Goal: Check status: Check status

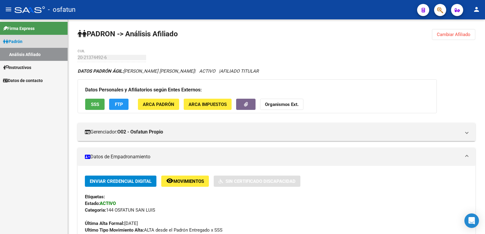
click at [27, 41] on link "Padrón" at bounding box center [34, 41] width 68 height 13
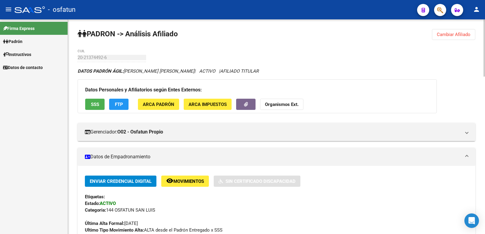
click at [464, 35] on span "Cambiar Afiliado" at bounding box center [454, 34] width 34 height 5
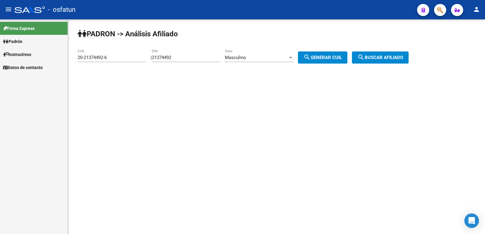
drag, startPoint x: 196, startPoint y: 49, endPoint x: 175, endPoint y: 53, distance: 21.5
click at [174, 53] on div "21374492 DNI" at bounding box center [186, 55] width 68 height 13
click at [120, 55] on app-analisis-afiliado "[PERSON_NAME] -> Análisis Afiliado 20-21374492-6 CUIL | 21374492 DNI Masculino …" at bounding box center [245, 57] width 335 height 5
drag, startPoint x: 199, startPoint y: 58, endPoint x: 107, endPoint y: 52, distance: 92.0
click at [107, 55] on app-analisis-afiliado "[PERSON_NAME] -> Análisis Afiliado 20-21374492-6 CUIL | 21374492 DNI Masculino …" at bounding box center [245, 57] width 335 height 5
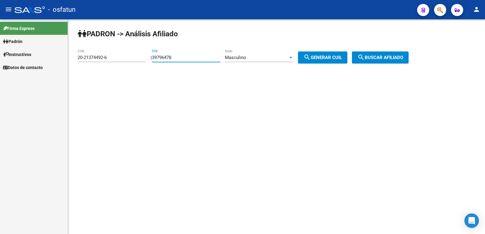
type input "39796478"
click at [255, 58] on div "Masculino" at bounding box center [256, 57] width 63 height 5
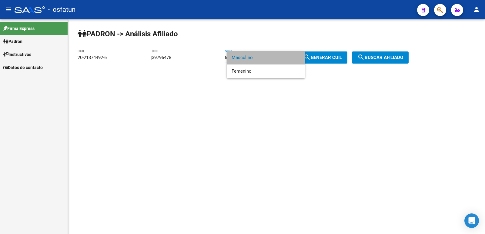
click at [265, 60] on span "Masculino" at bounding box center [266, 58] width 68 height 14
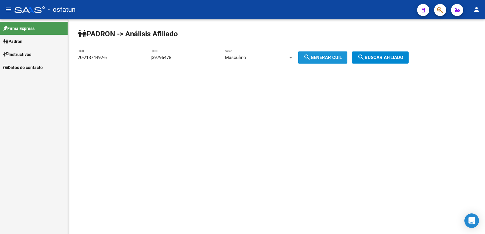
click at [342, 58] on span "search Generar CUIL" at bounding box center [322, 57] width 38 height 5
type input "20-39796478-8"
click at [383, 60] on button "search Buscar afiliado" at bounding box center [380, 58] width 57 height 12
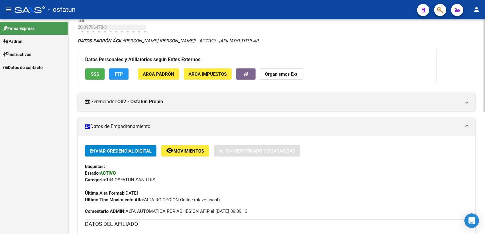
scroll to position [281, 0]
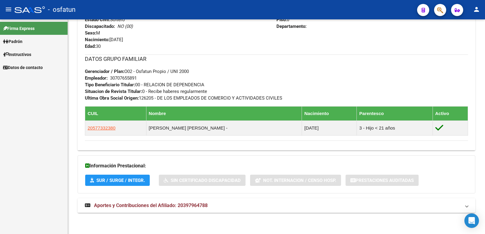
click at [134, 200] on mat-expansion-panel-header "Aportes y Contribuciones del Afiliado: 20397964788" at bounding box center [277, 205] width 398 height 15
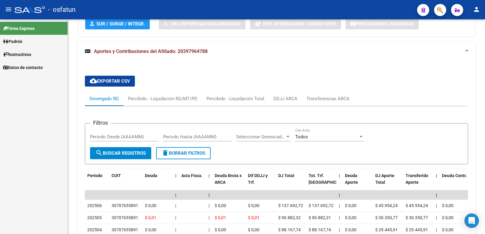
scroll to position [498, 0]
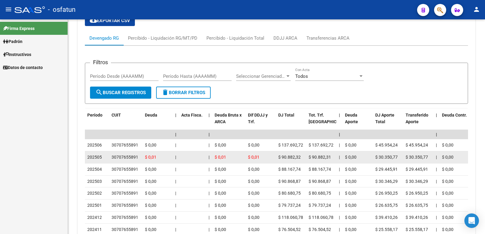
click at [131, 156] on div "30707655891" at bounding box center [125, 157] width 27 height 7
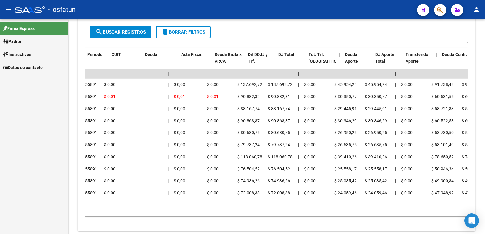
scroll to position [0, 0]
